Goal: Information Seeking & Learning: Learn about a topic

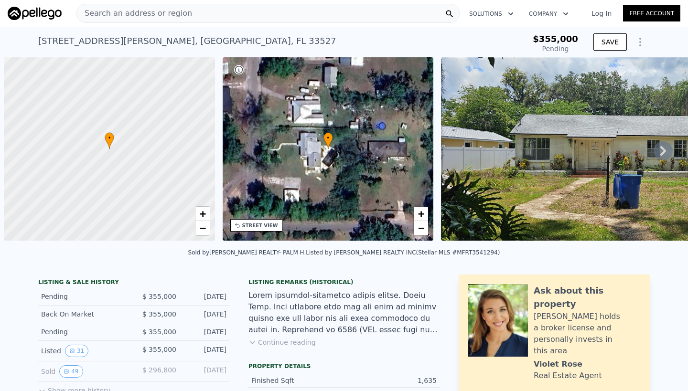
scroll to position [0, 4]
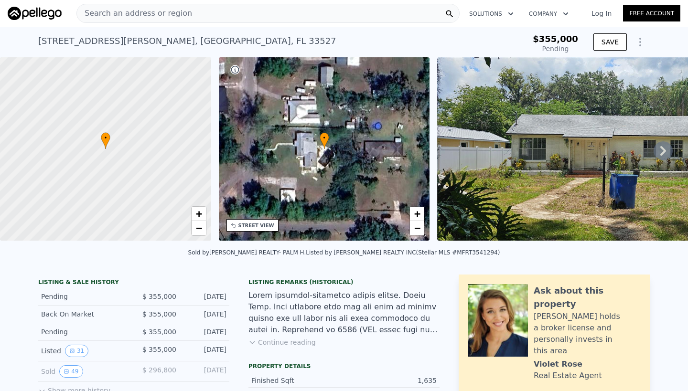
type input "$ 417,000"
type input "$ 143,744"
click at [145, 11] on span "Search an address or region" at bounding box center [134, 13] width 115 height 11
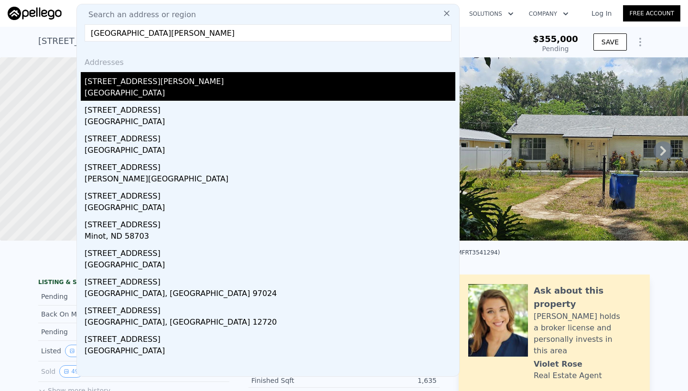
type input "[GEOGRAPHIC_DATA][PERSON_NAME]"
click at [128, 83] on div "[STREET_ADDRESS][PERSON_NAME]" at bounding box center [270, 79] width 371 height 15
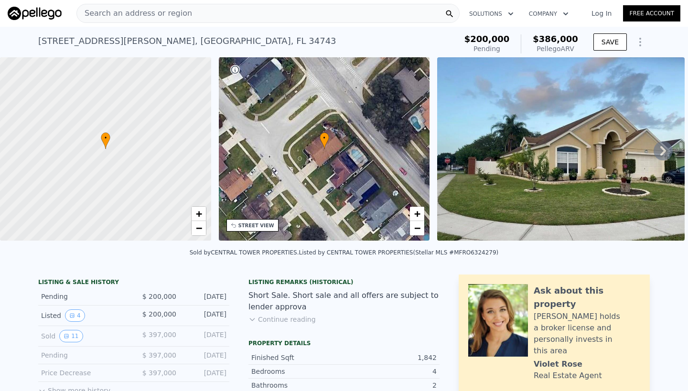
click at [470, 197] on img at bounding box center [560, 148] width 247 height 183
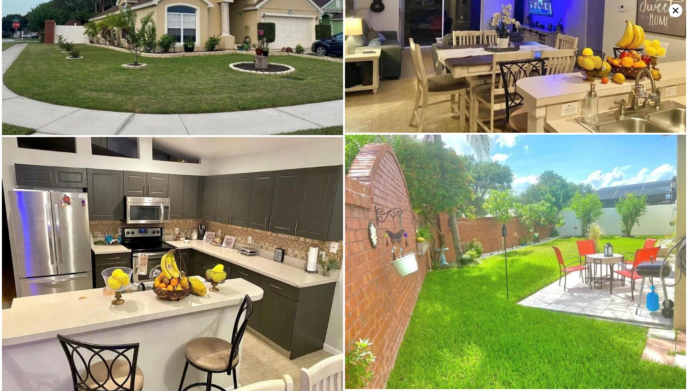
scroll to position [119, 0]
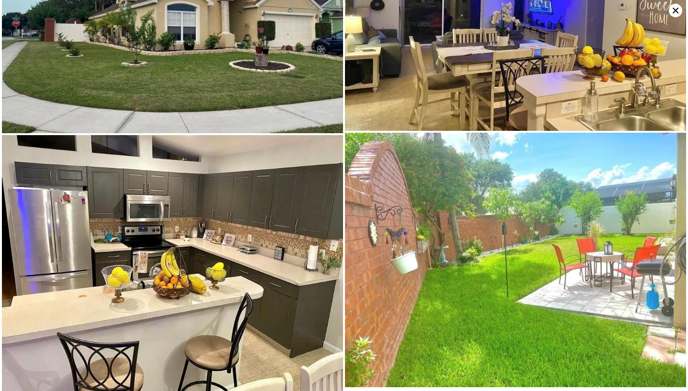
click at [673, 10] on icon at bounding box center [674, 10] width 13 height 13
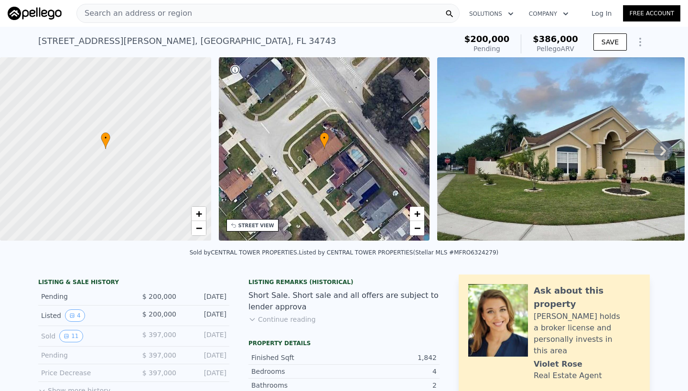
scroll to position [0, 0]
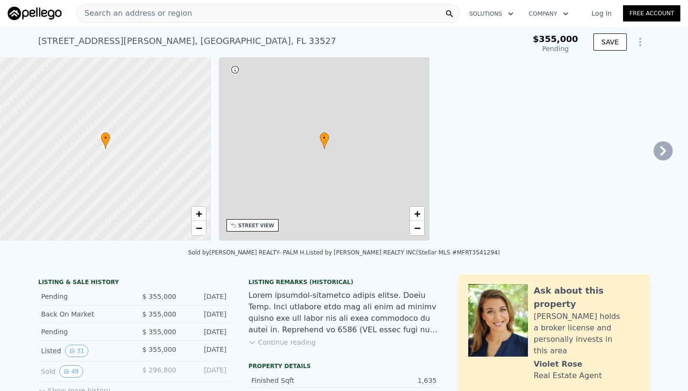
type input "$ 417,000"
type input "5"
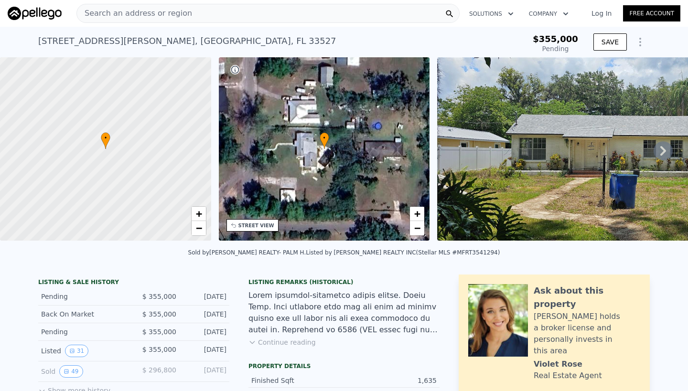
type input "2"
type input "4"
type input "1"
type input "2"
type input "1396"
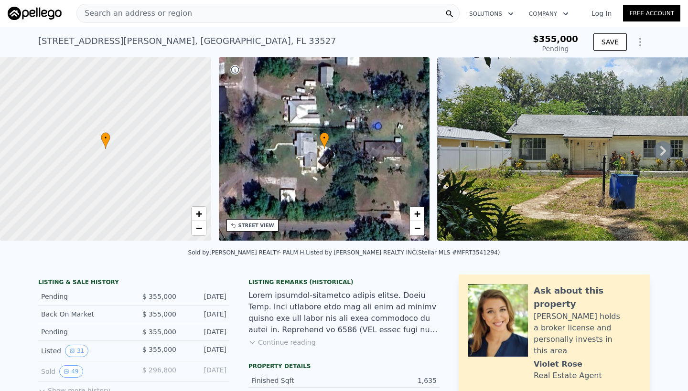
type input "2140"
type input "14738"
type input "46056"
type input "$ 143,744"
